Goal: Obtain resource: Download file/media

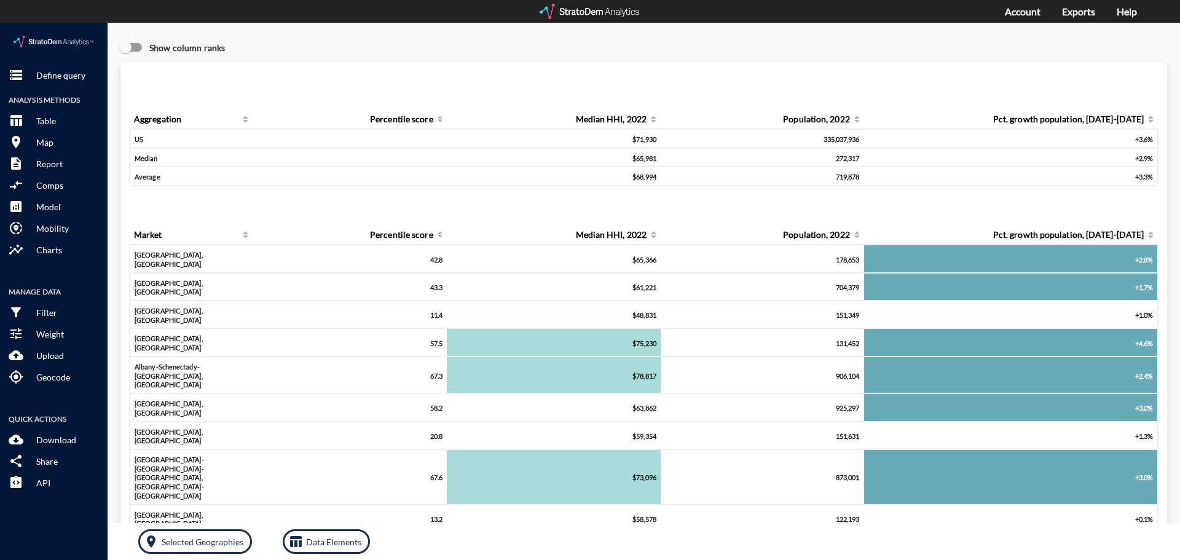
click div "Query progress Aggregation Percentile score Median HHI, 2022 Population, 2022 P…"
click p "Define query"
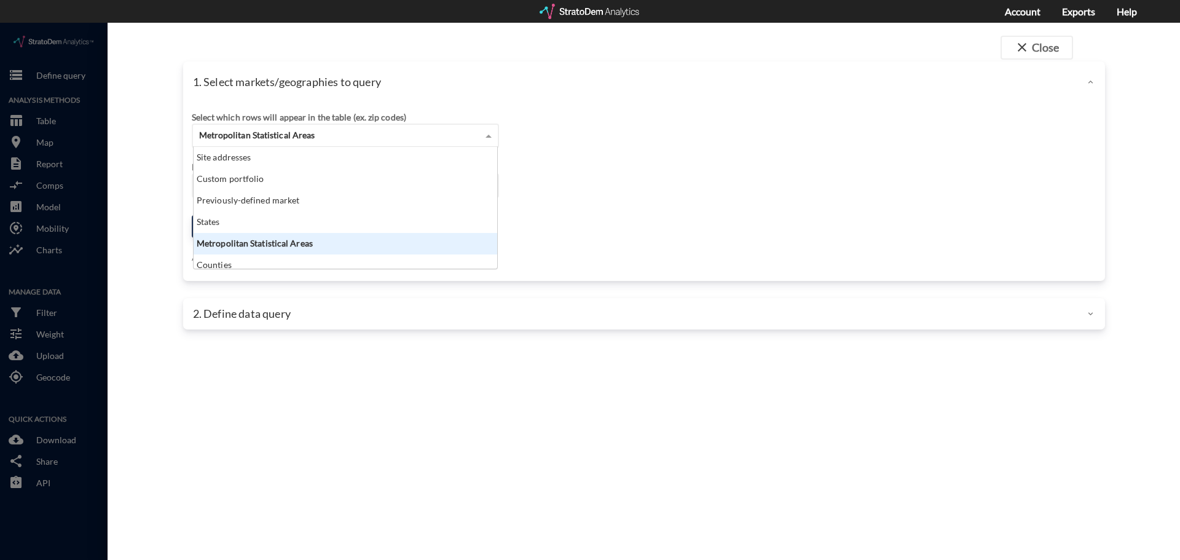
click div "Metropolitan Statistical Areas"
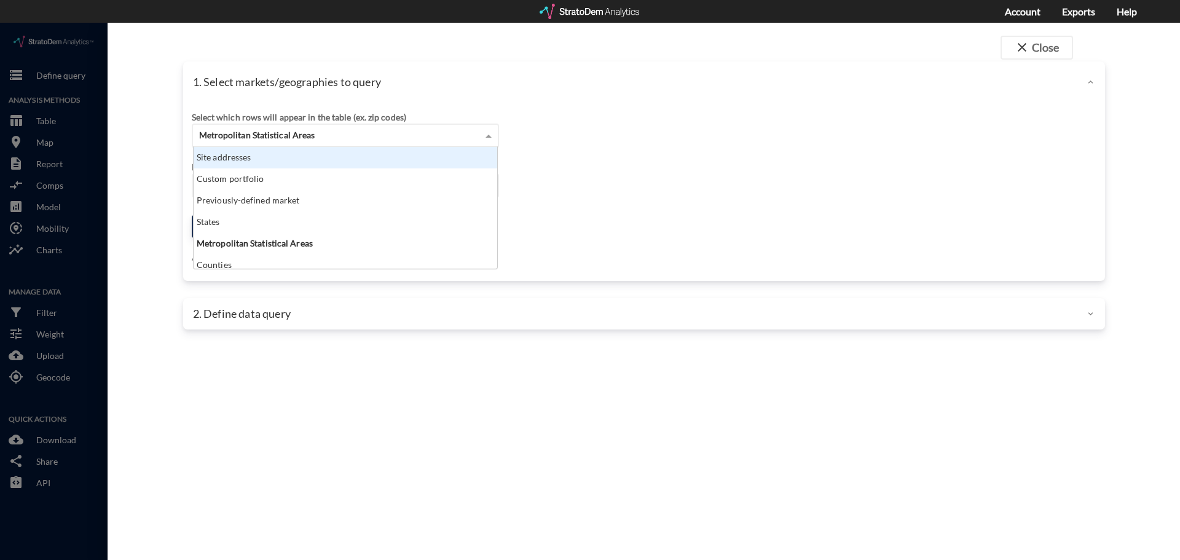
click div "Site addresses"
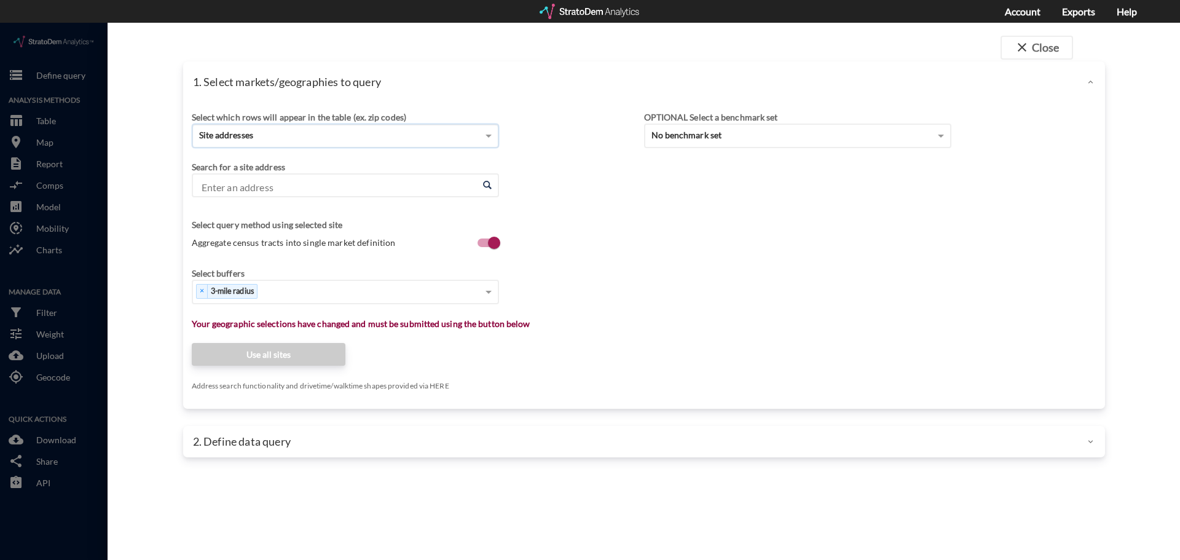
click input "Enter an address"
paste input "[STREET_ADDRESS]"
type input "[STREET_ADDRESS]"
click input "Enter an address"
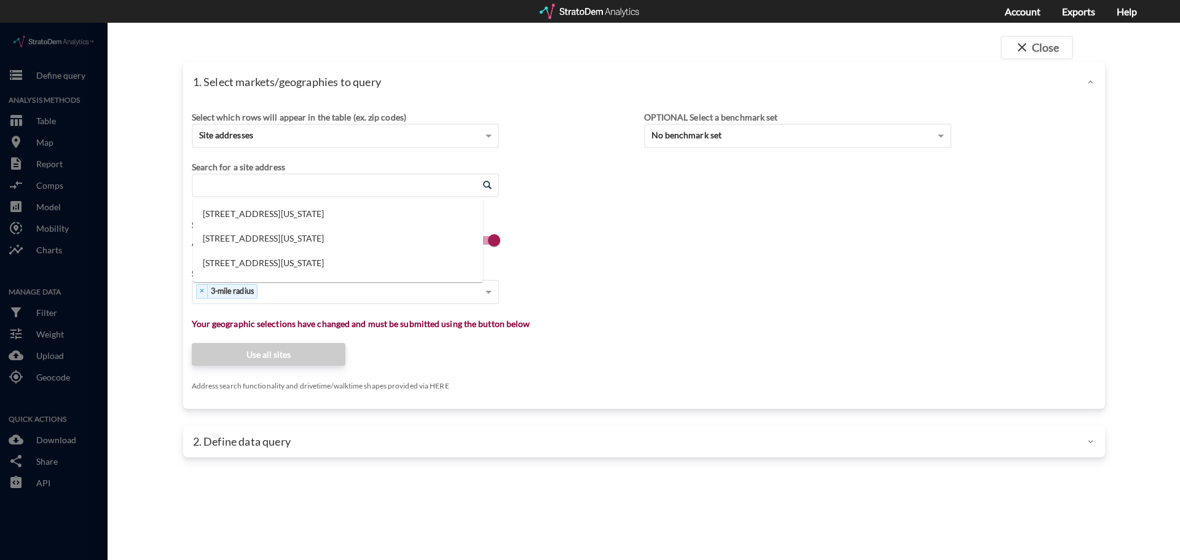
paste input "[STREET_ADDRESS]"
click li "[STREET_ADDRESS][US_STATE]"
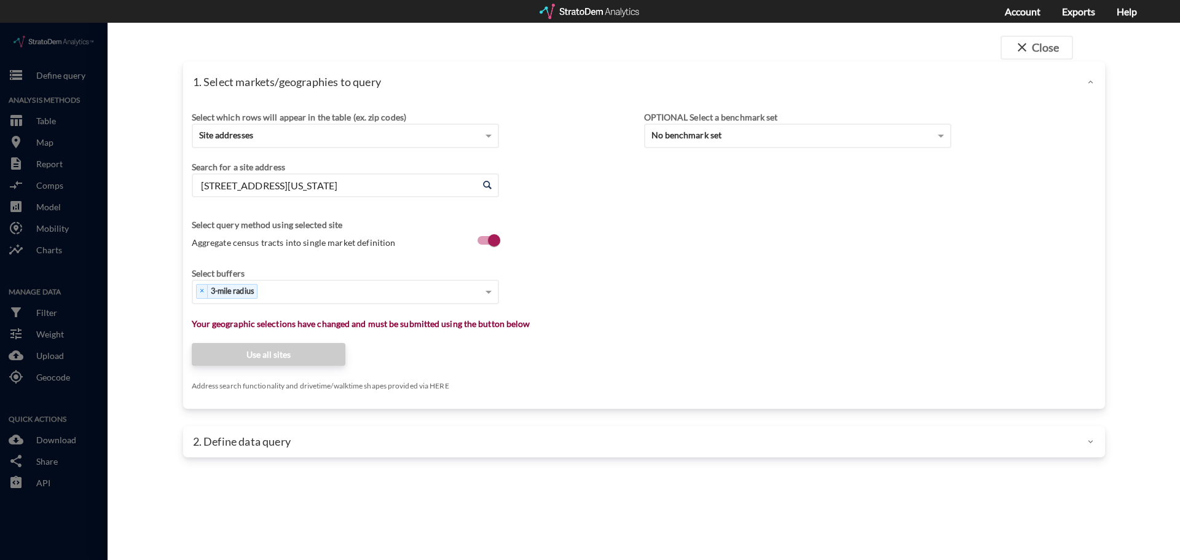
type input "[STREET_ADDRESS][US_STATE]"
click div "Select which rows will appear in the table (ex. zip codes) Site addresses Selec…"
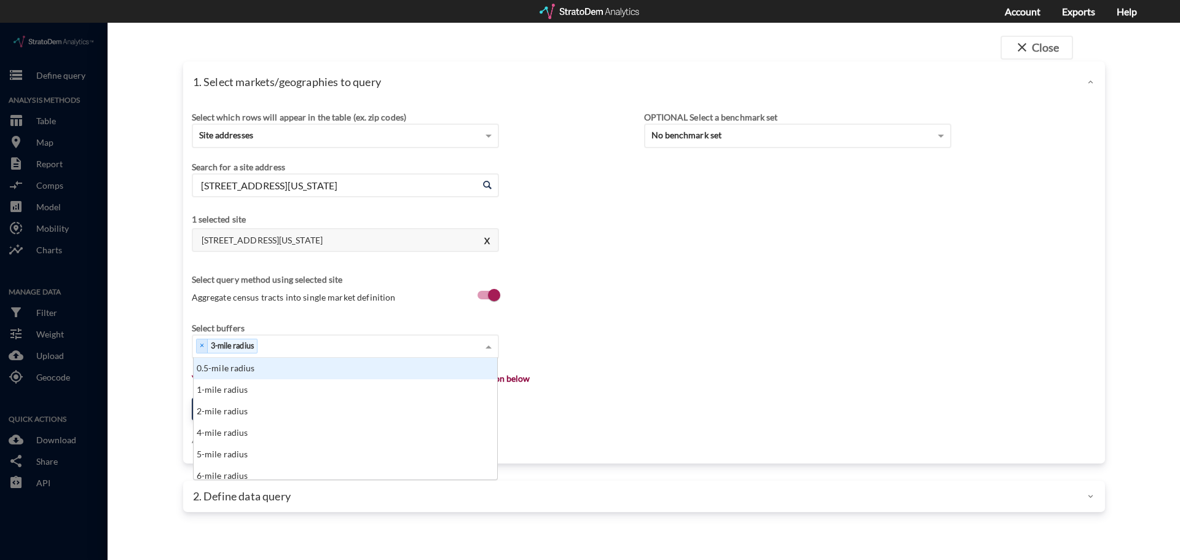
click div "× 3-mile radius"
click div "Select..."
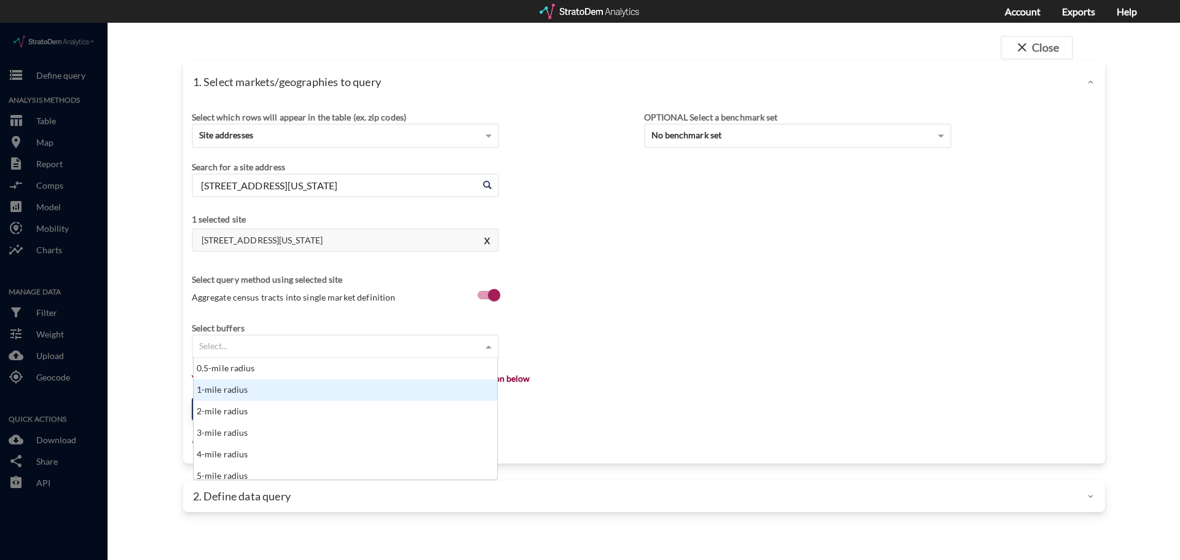
click div "1-mile radius"
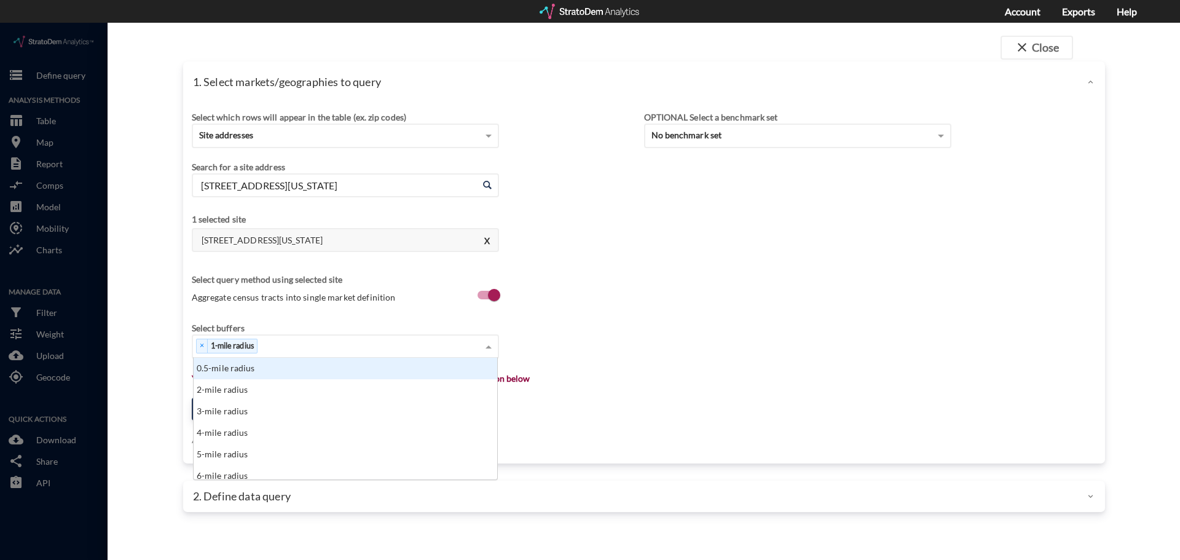
click div "× 1-mile radius"
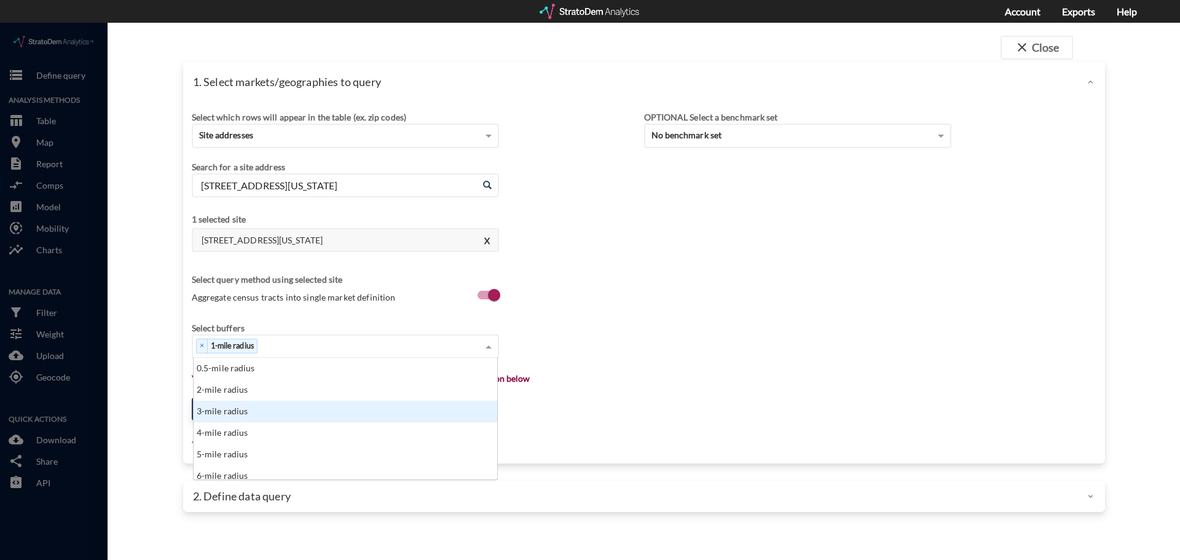
click div "3-mile radius"
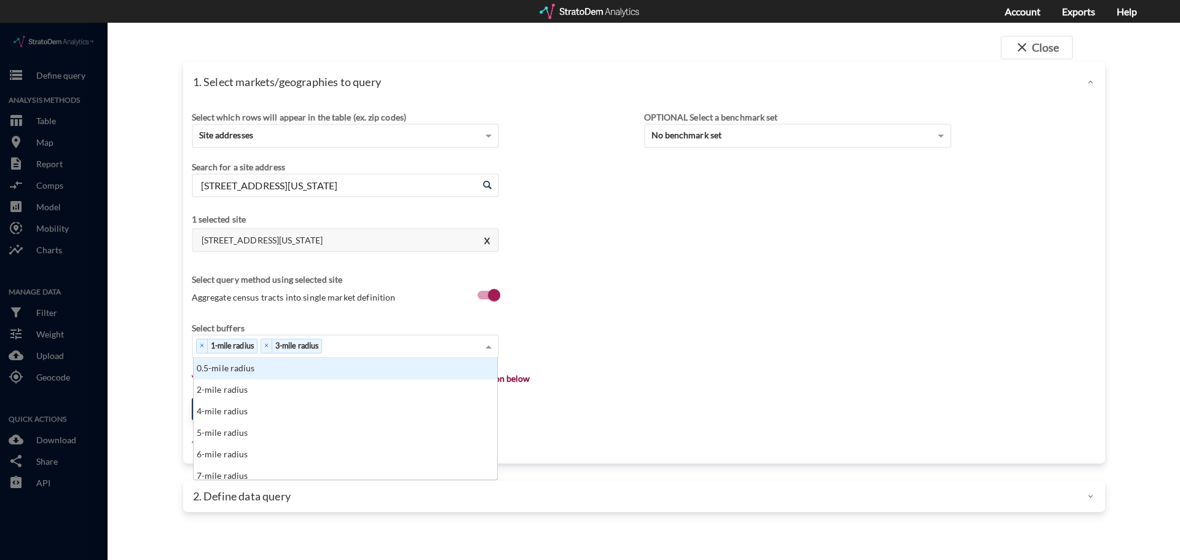
click div "× 1-mile radius × 3-mile radius"
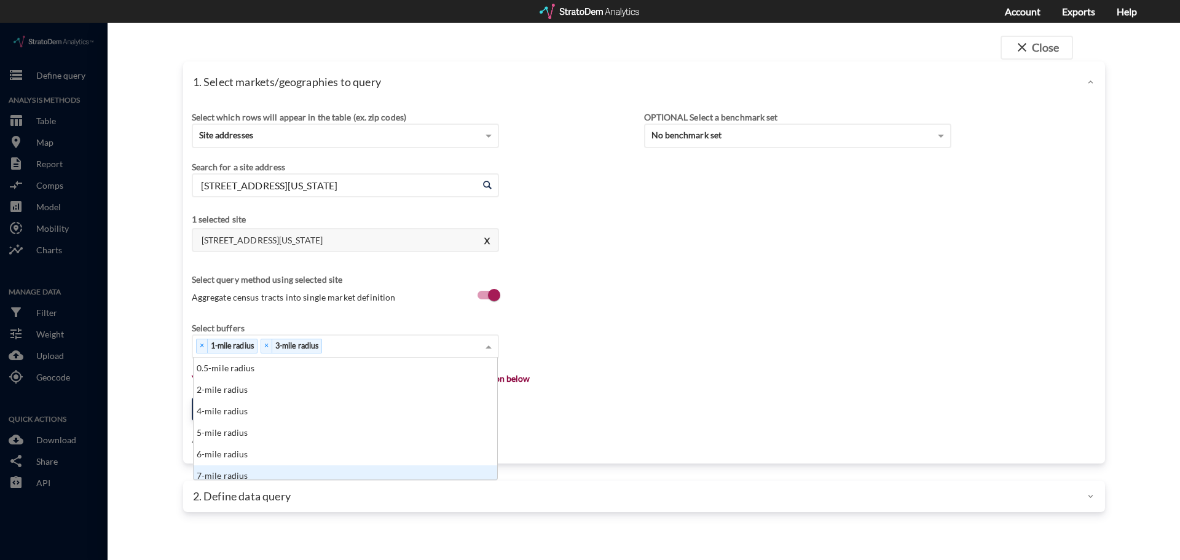
scroll to position [6, 0]
click div "7-mile radius"
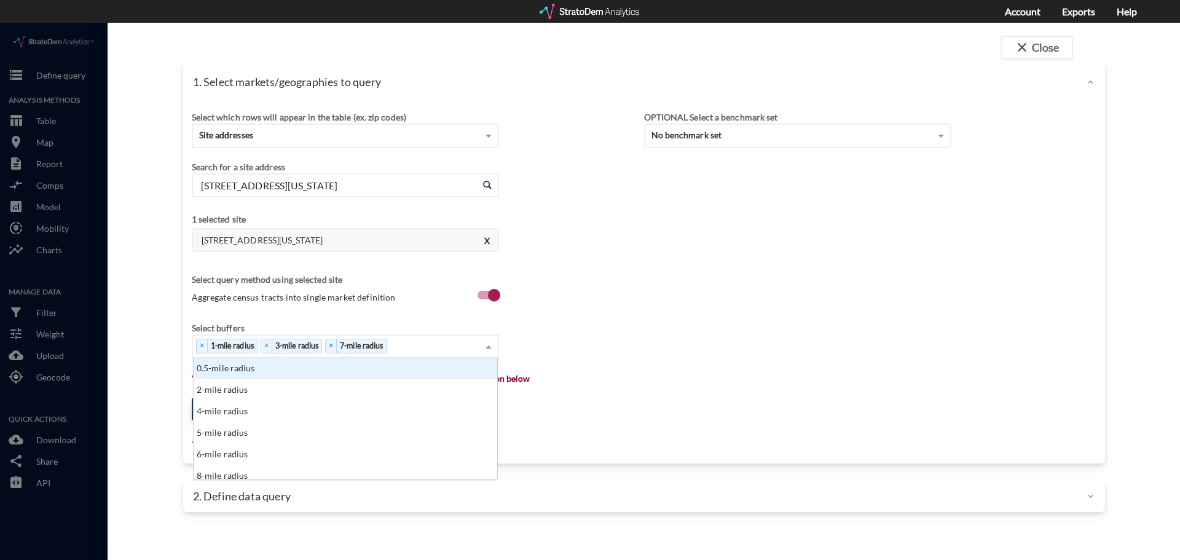
click div "× 1-mile radius × 3-mile radius × 7-mile radius"
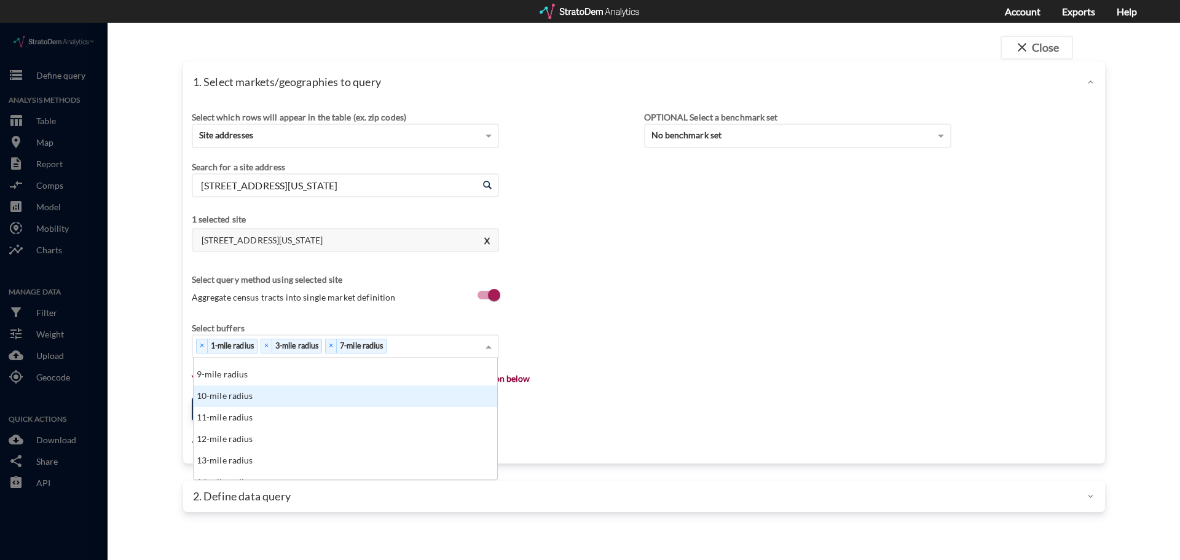
click div "10-mile radius"
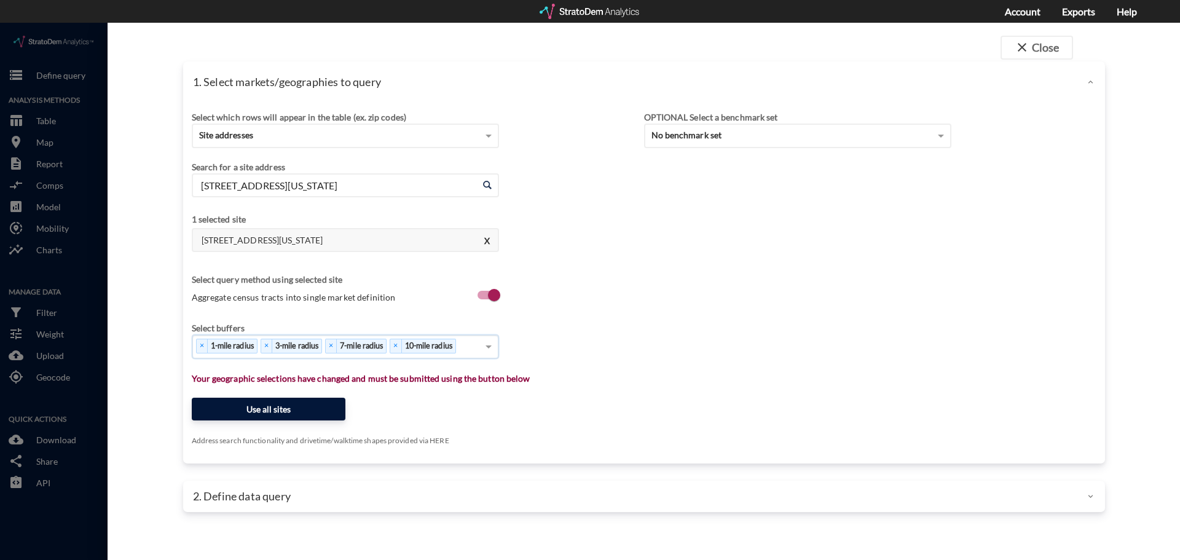
click button "Use all sites"
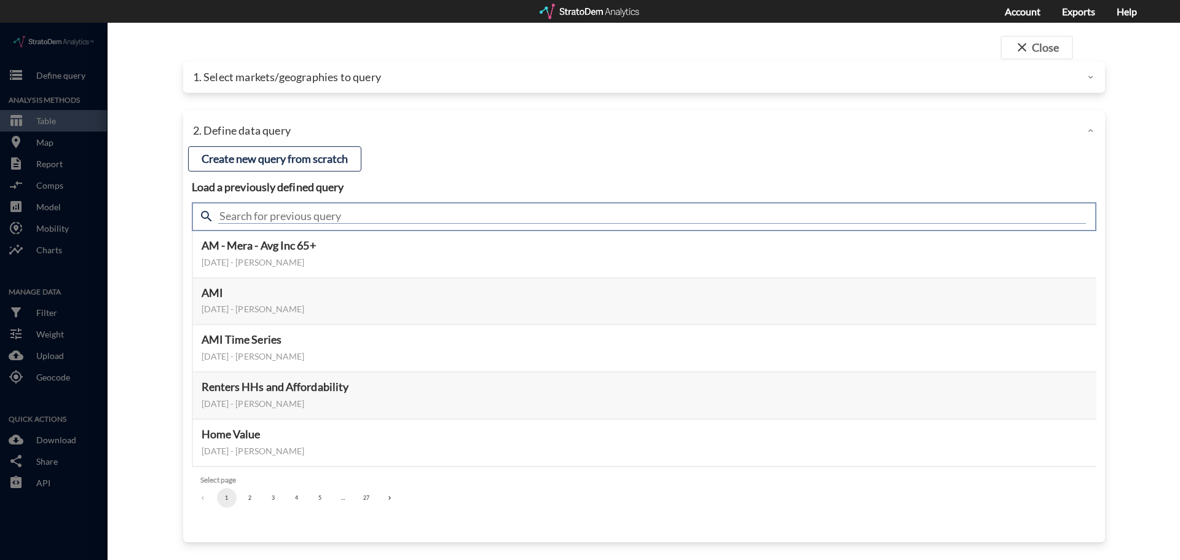
click input "text"
type input "meta"
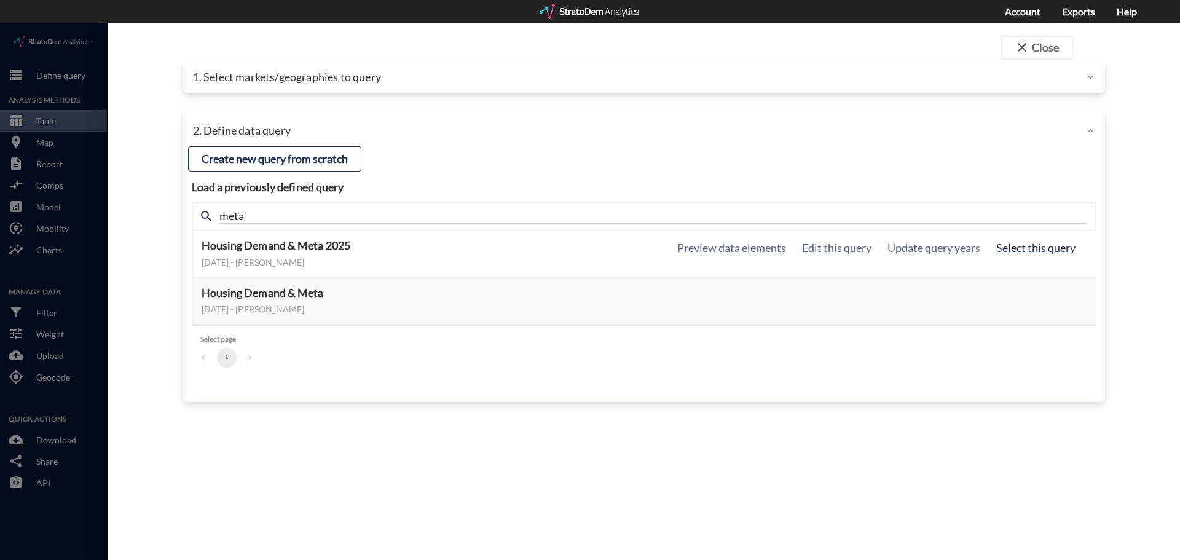
click button "Select this query"
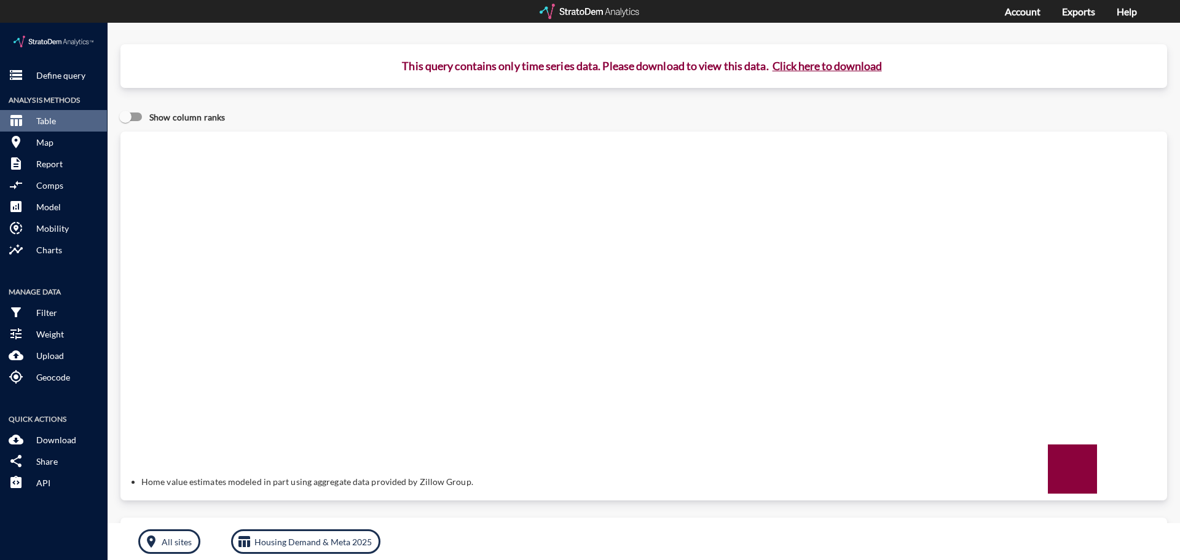
click button "Click here to download"
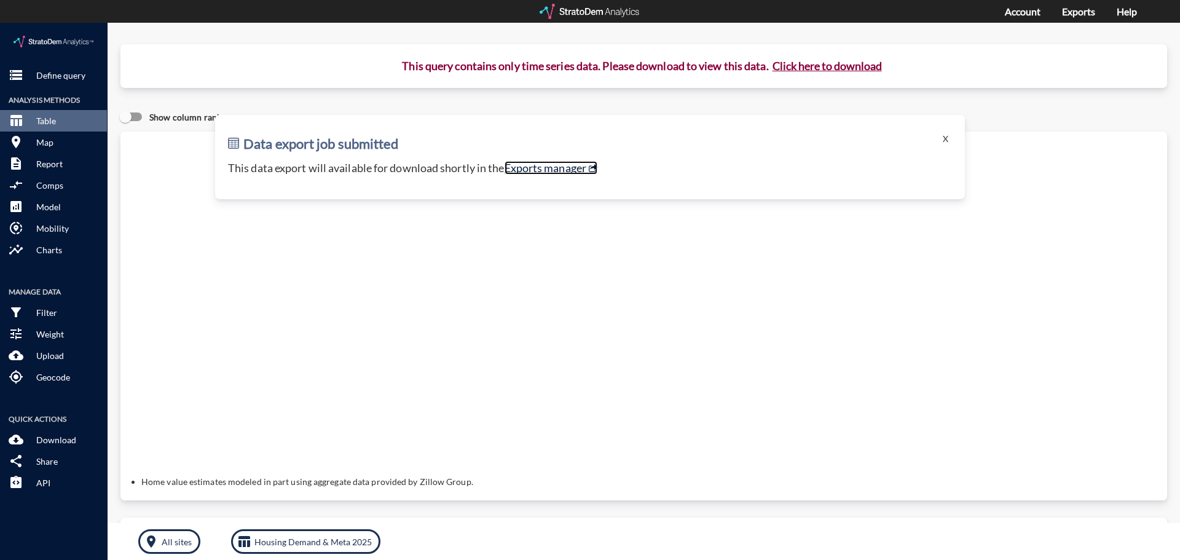
click link "Exports manager"
